Goal: Transaction & Acquisition: Purchase product/service

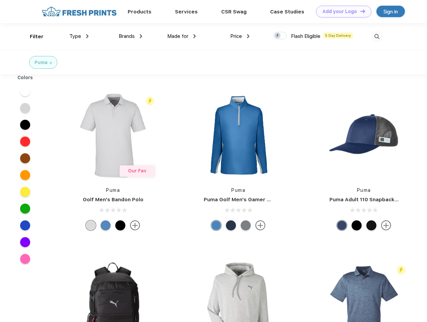
click at [341, 11] on link "Add your Logo Design Tool" at bounding box center [343, 12] width 55 height 12
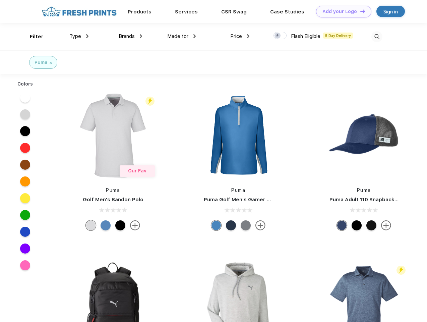
click at [0, 0] on div "Design Tool" at bounding box center [0, 0] width 0 height 0
click at [360, 11] on link "Add your Logo Design Tool" at bounding box center [343, 12] width 55 height 12
click at [32, 37] on div "Filter" at bounding box center [37, 37] width 14 height 8
click at [79, 36] on span "Type" at bounding box center [75, 36] width 12 height 6
click at [130, 36] on span "Brands" at bounding box center [127, 36] width 16 height 6
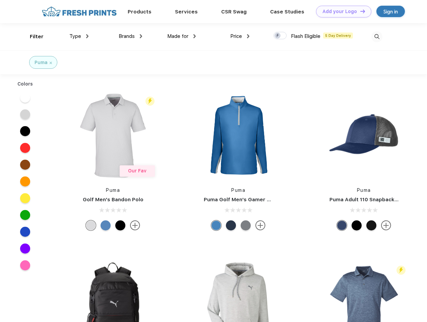
click at [182, 36] on span "Made for" at bounding box center [177, 36] width 21 height 6
click at [240, 36] on span "Price" at bounding box center [236, 36] width 12 height 6
click at [280, 36] on div at bounding box center [280, 35] width 13 height 7
click at [278, 36] on input "checkbox" at bounding box center [276, 34] width 4 height 4
click at [377, 37] on img at bounding box center [377, 36] width 11 height 11
